Goal: Task Accomplishment & Management: Use online tool/utility

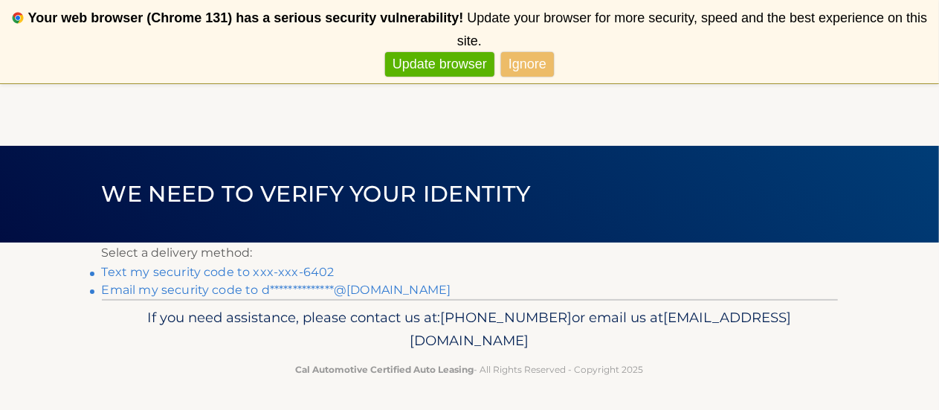
click at [306, 269] on link "Text my security code to xxx-xxx-6402" at bounding box center [218, 272] width 233 height 14
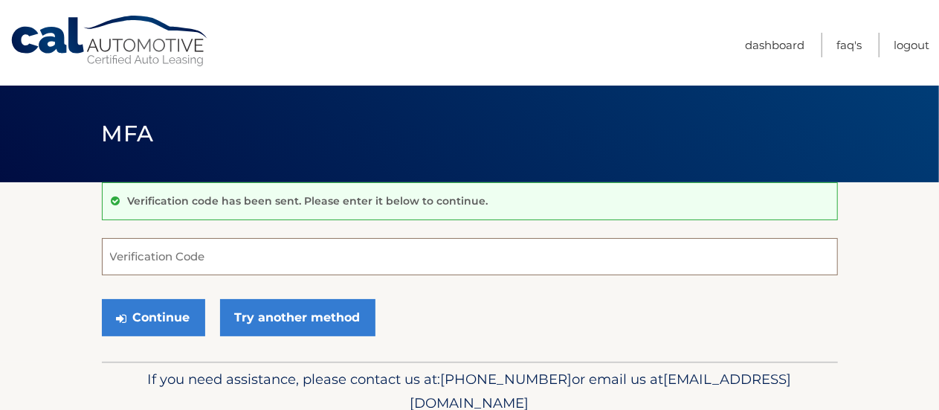
click at [306, 269] on input "Verification Code" at bounding box center [470, 256] width 736 height 37
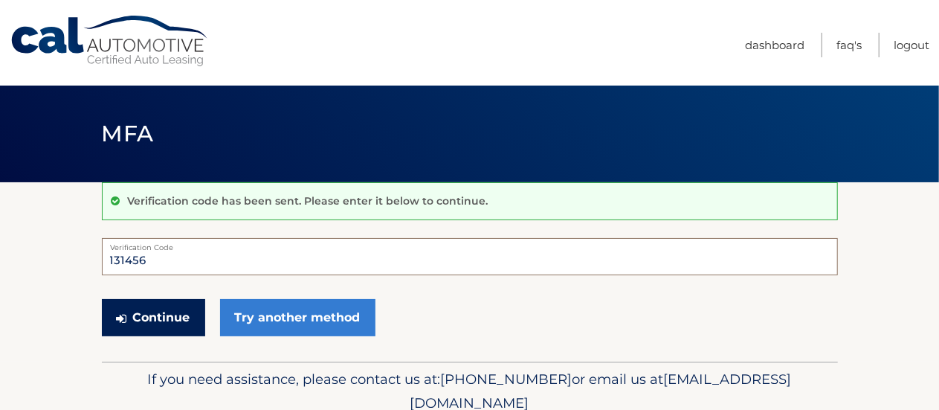
type input "131456"
click at [175, 319] on button "Continue" at bounding box center [153, 317] width 103 height 37
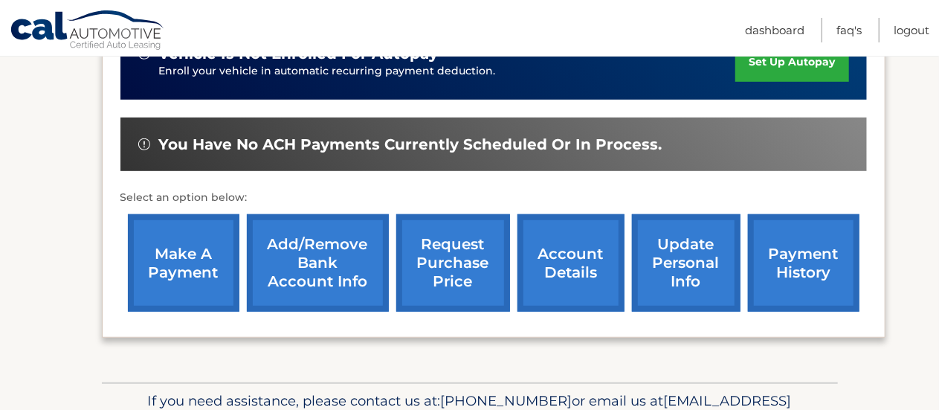
scroll to position [412, 0]
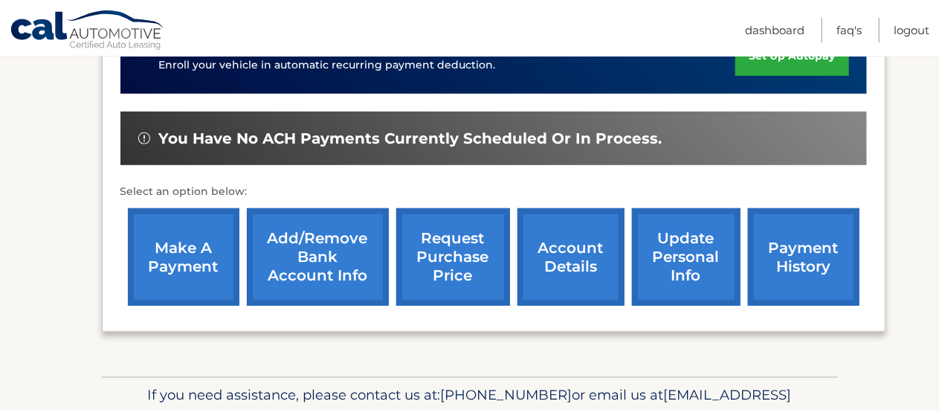
click at [170, 249] on link "make a payment" at bounding box center [184, 256] width 112 height 97
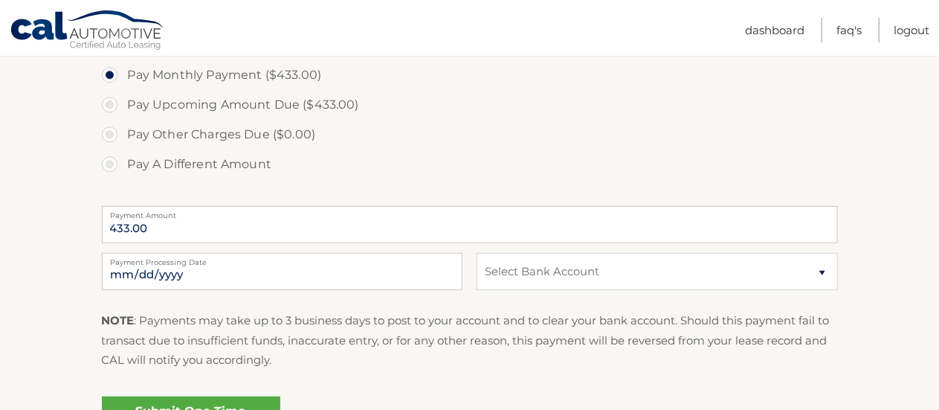
scroll to position [480, 0]
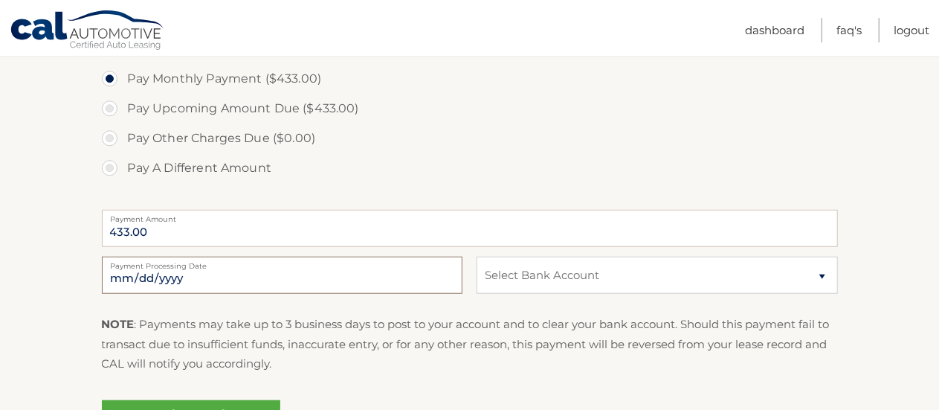
click at [199, 270] on input "2025-10-06" at bounding box center [282, 275] width 361 height 37
type input "2025-10-16"
click at [816, 279] on select "Select Bank Account Checking ARDENT CREDIT UNION. *****0002 Checking CITIZENS B…" at bounding box center [657, 275] width 361 height 37
select select "NmUzOTBiYWItMGVhNS00ODZiLTkxMDctODcxNDJkZDY4MzFk"
click at [477, 257] on select "Select Bank Account Checking ARDENT CREDIT UNION. *****0002 Checking CITIZENS B…" at bounding box center [657, 275] width 361 height 37
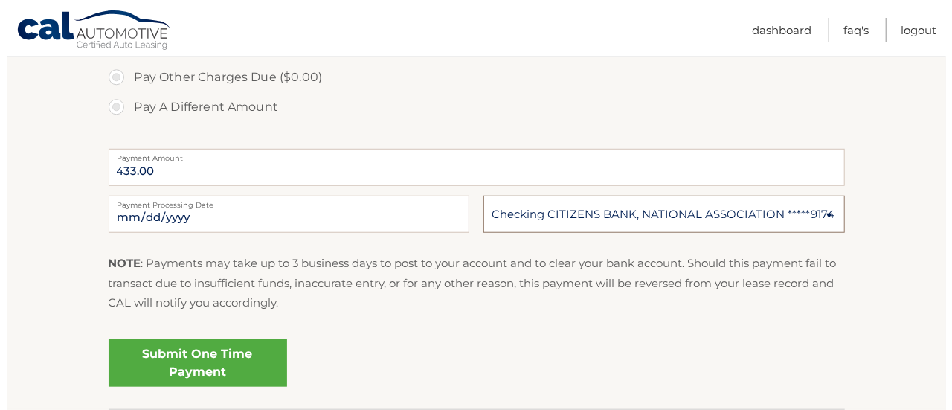
scroll to position [651, 0]
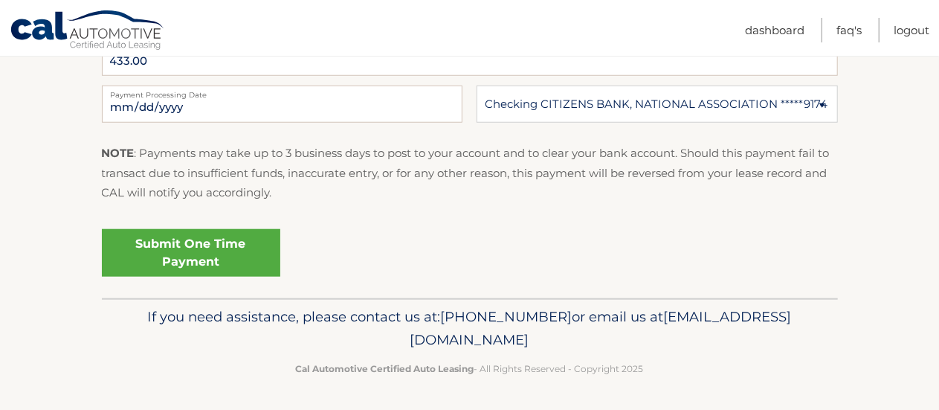
click at [207, 259] on link "Submit One Time Payment" at bounding box center [191, 253] width 178 height 48
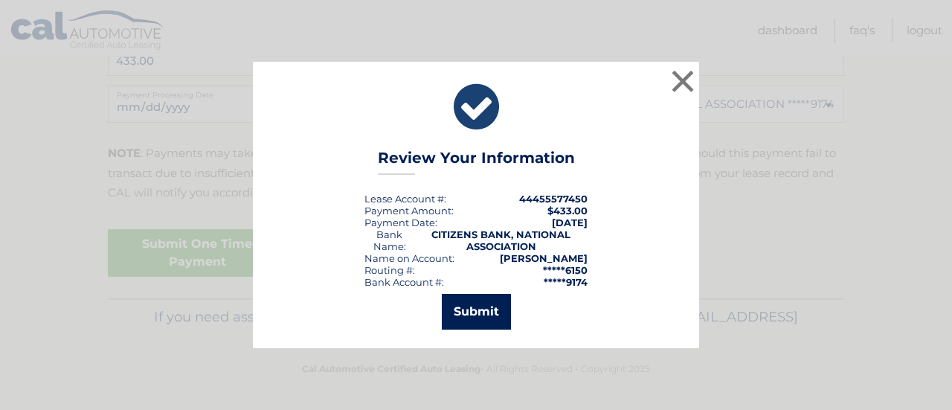
click at [465, 316] on button "Submit" at bounding box center [476, 312] width 69 height 36
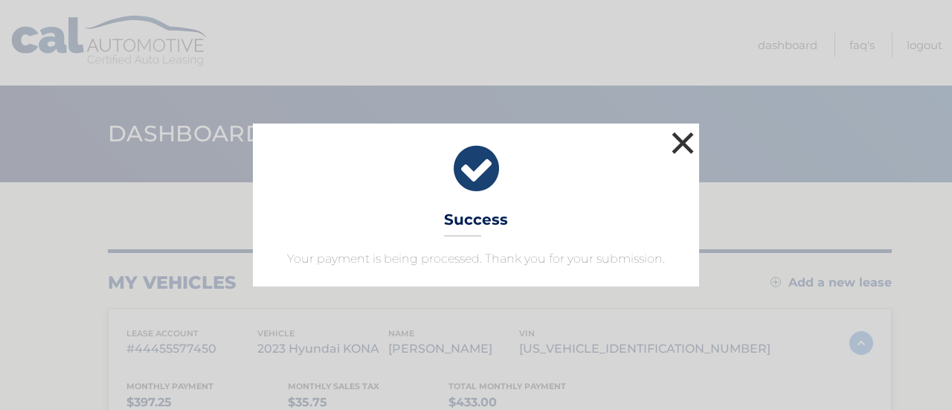
click at [681, 149] on button "×" at bounding box center [683, 143] width 30 height 30
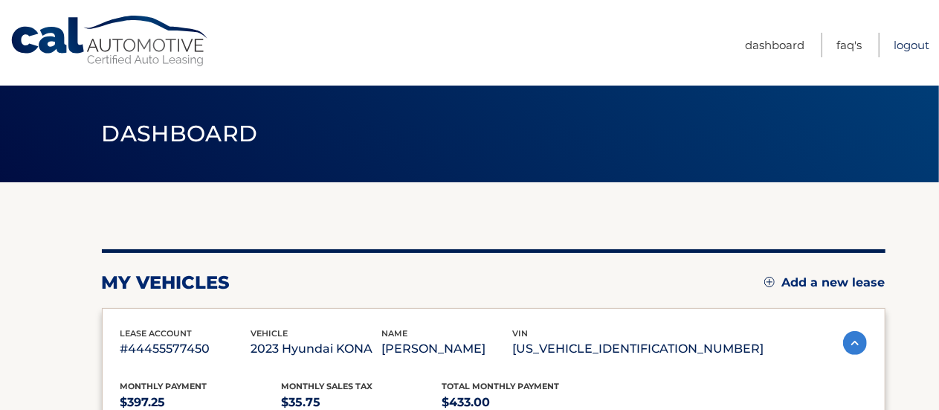
click at [910, 50] on link "Logout" at bounding box center [912, 45] width 36 height 25
